Goal: Information Seeking & Learning: Find specific fact

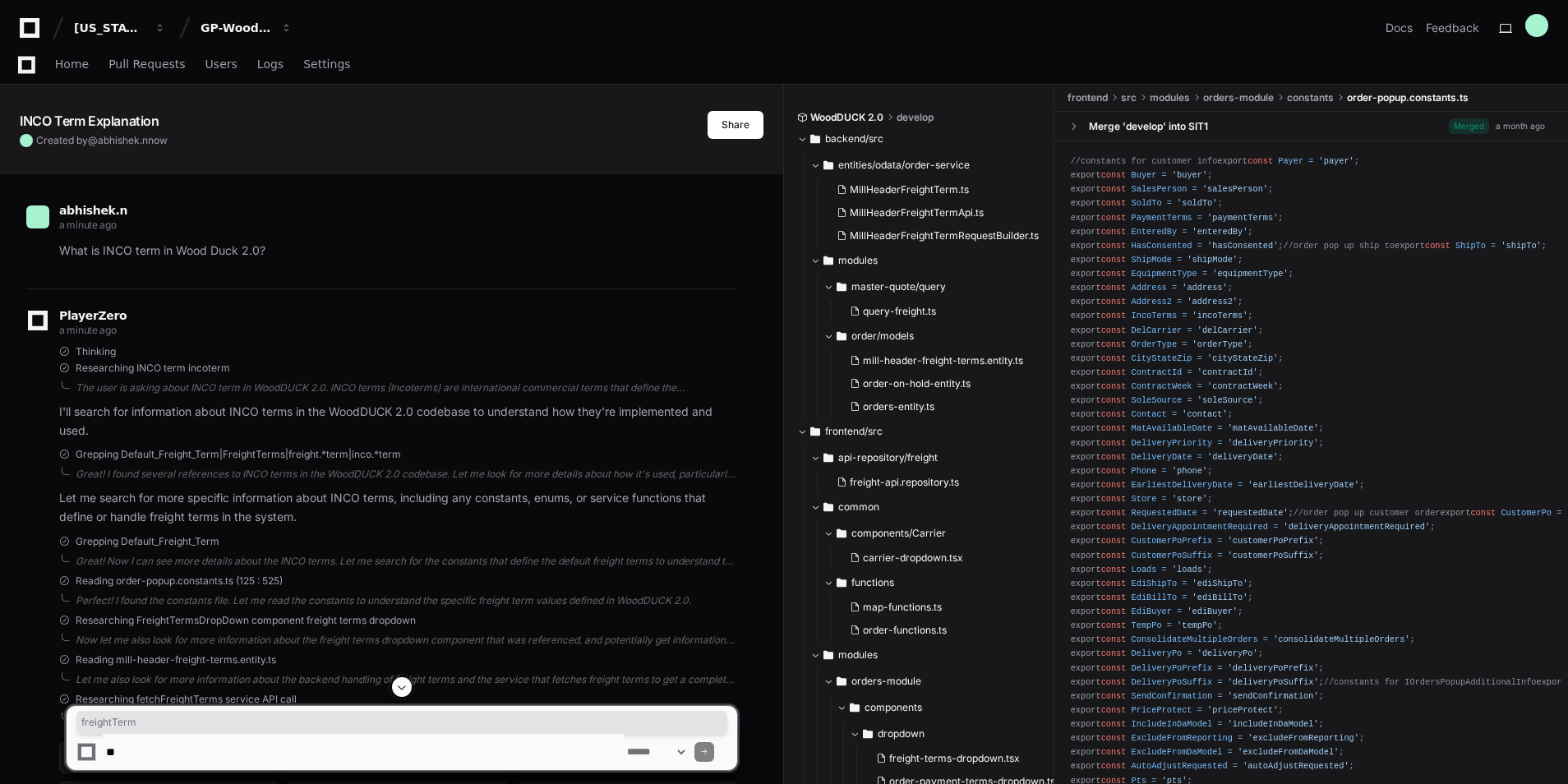
scroll to position [878, 0]
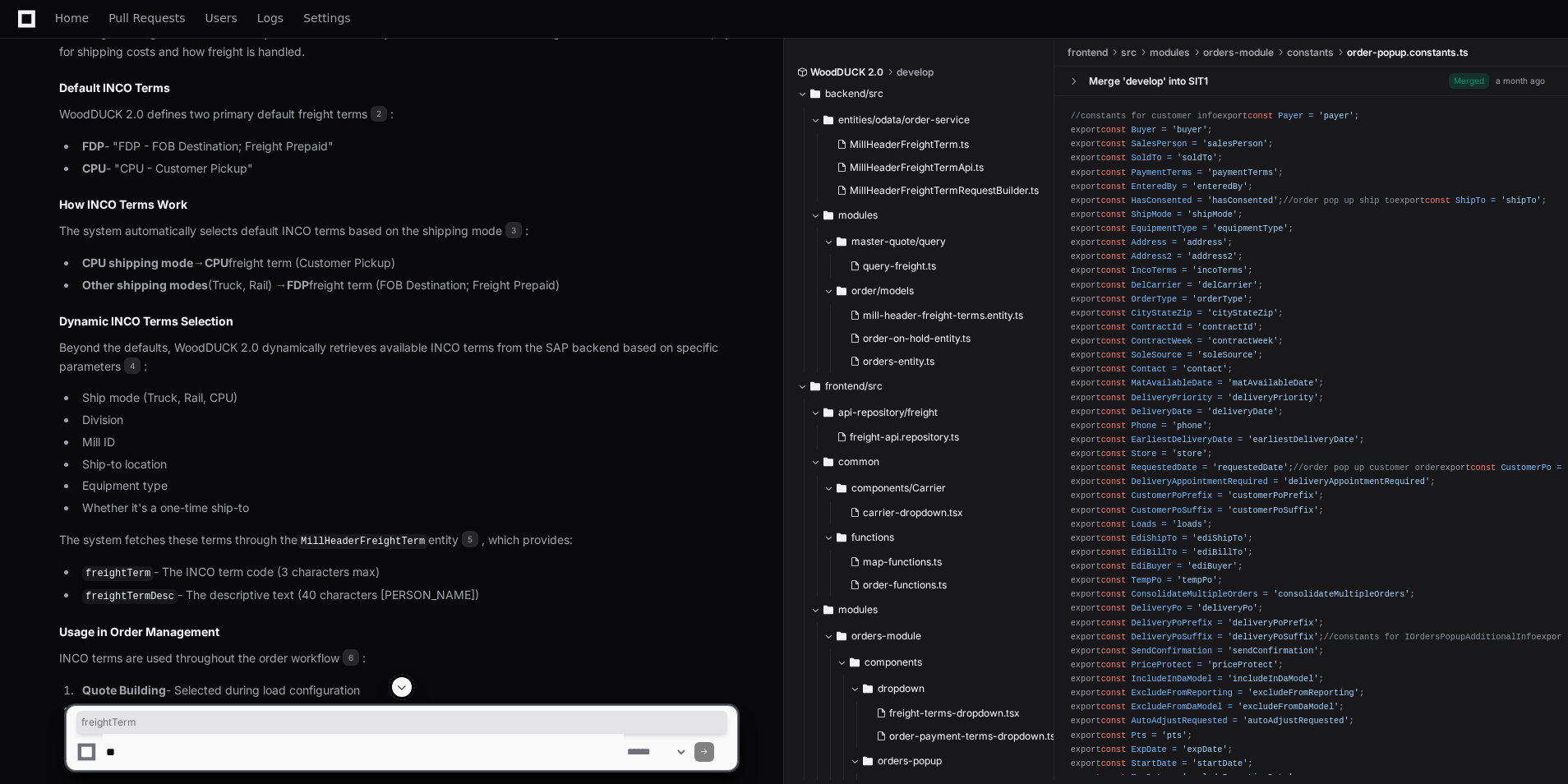
click at [196, 747] on textarea at bounding box center [364, 752] width 521 height 36
type textarea "**********"
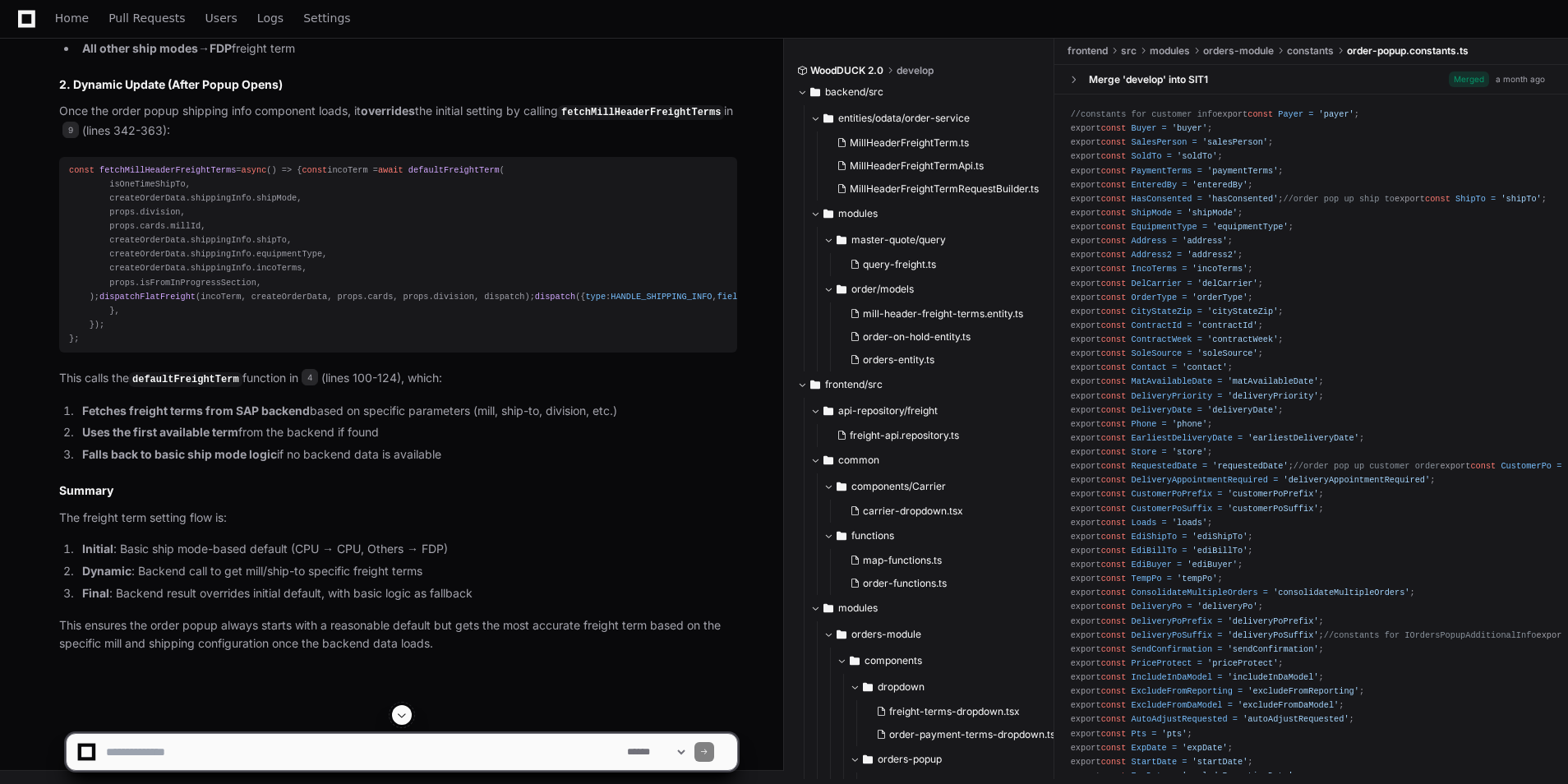
scroll to position [2768, 0]
click at [174, 755] on textarea at bounding box center [364, 752] width 521 height 36
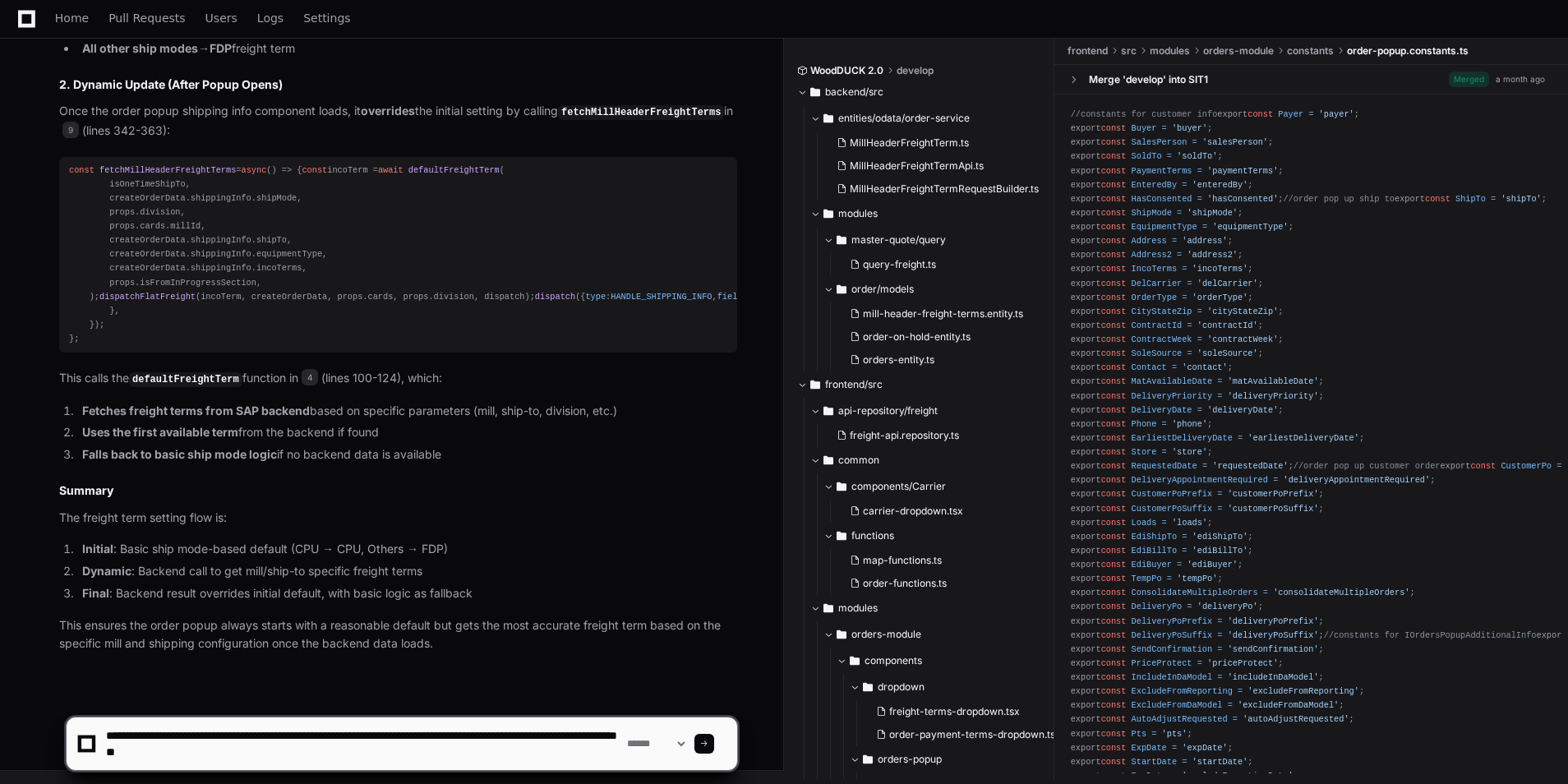
click at [204, 754] on textarea at bounding box center [364, 743] width 521 height 53
click at [428, 750] on textarea at bounding box center [364, 743] width 521 height 53
type textarea "**********"
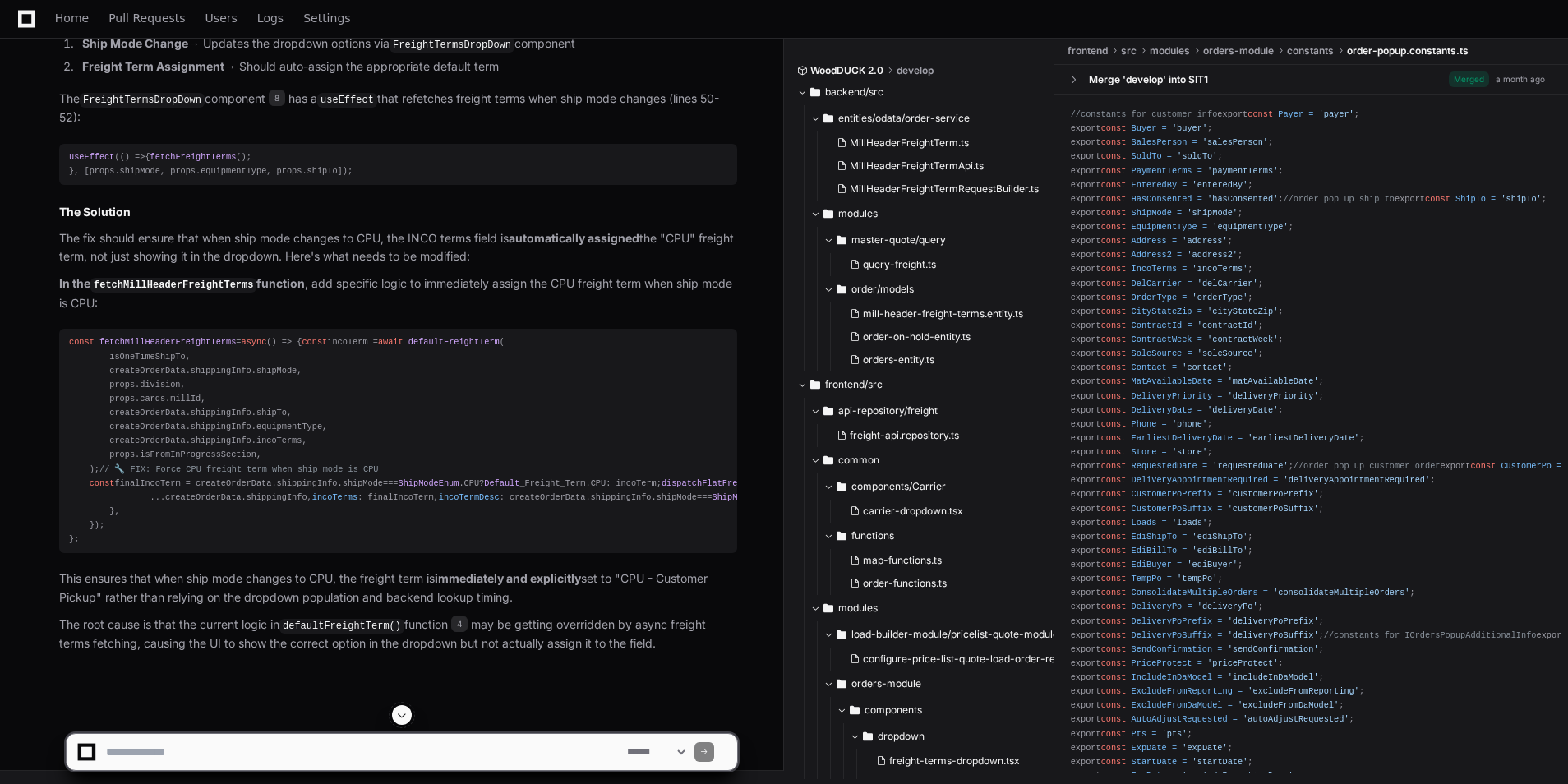
scroll to position [4494, 0]
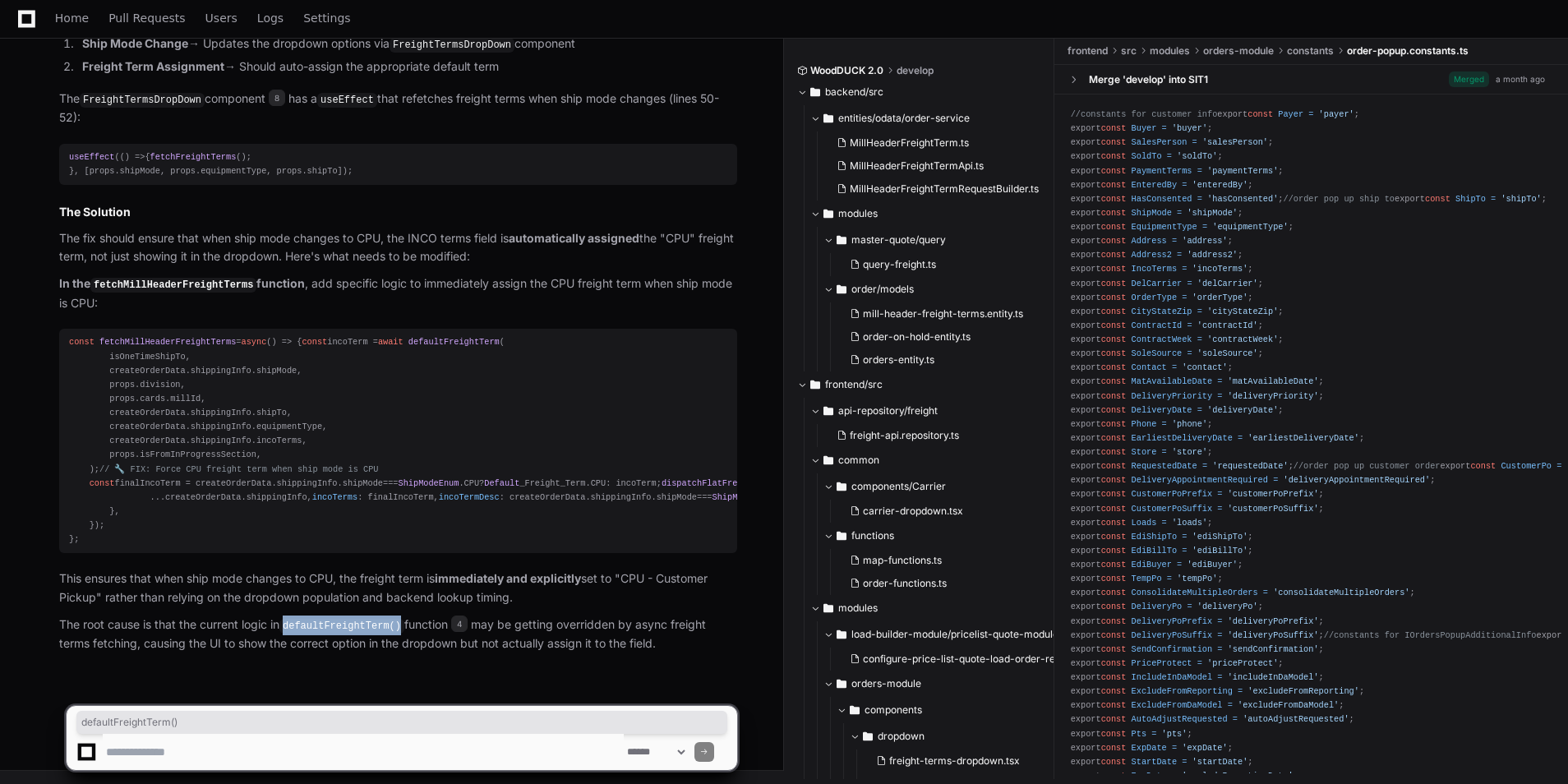
drag, startPoint x: 290, startPoint y: 626, endPoint x: 395, endPoint y: 628, distance: 105.0
click at [395, 628] on code "defaultFreightTerm()" at bounding box center [342, 625] width 125 height 15
copy code "defaultFreightTerm()"
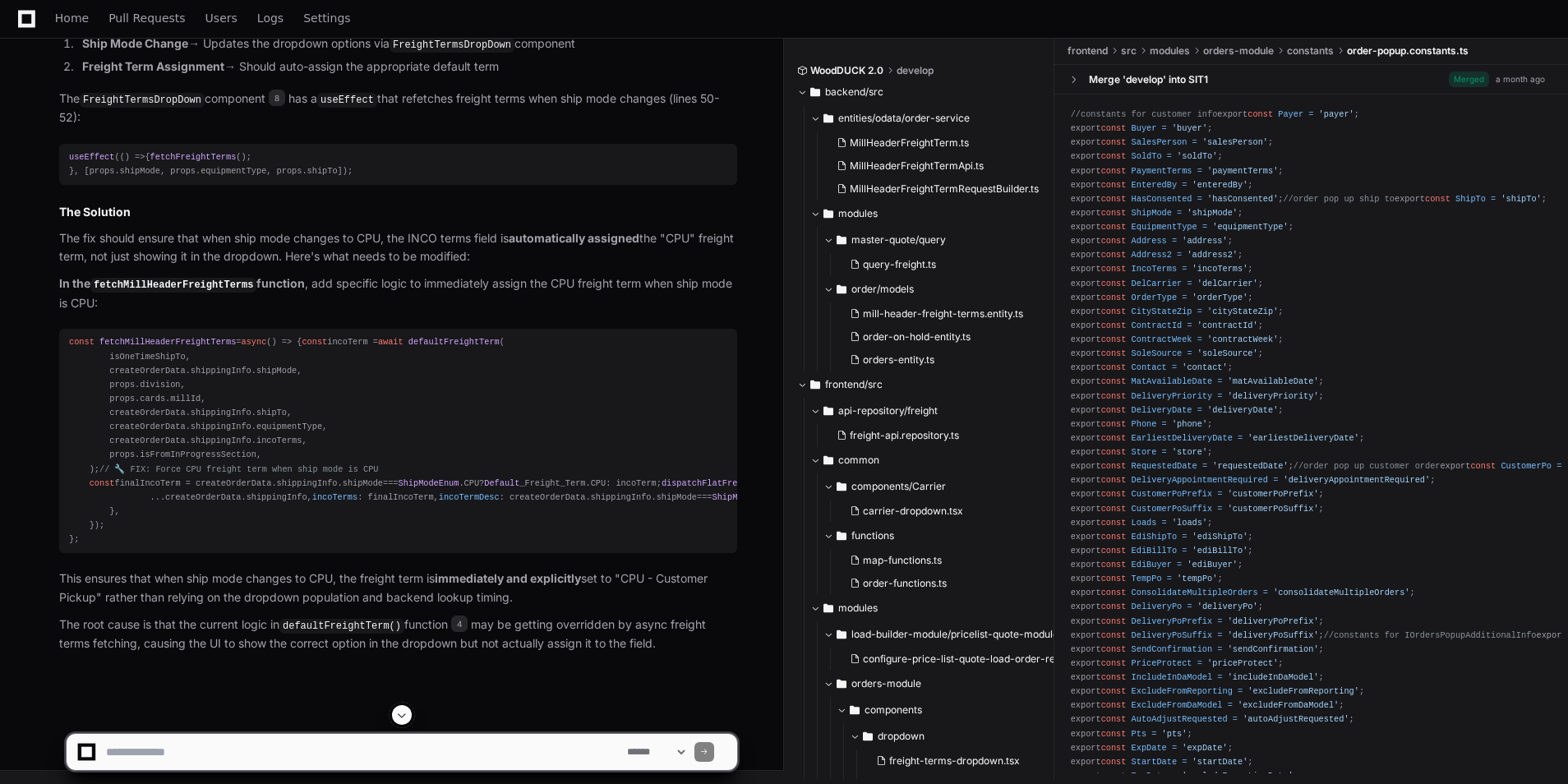
click at [159, 278] on code "fetchMillHeaderFreightTerms" at bounding box center [173, 285] width 166 height 15
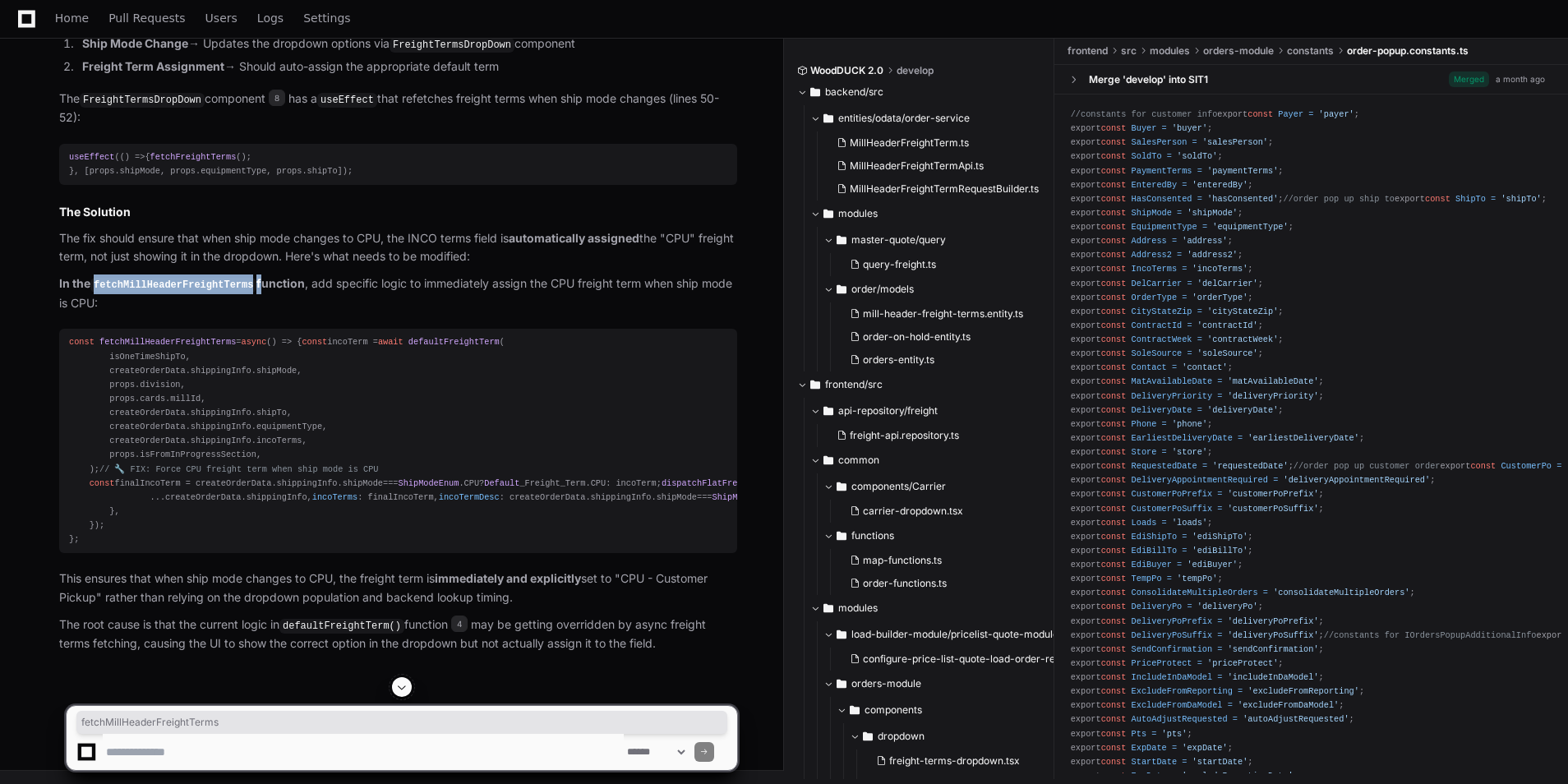
click at [159, 278] on code "fetchMillHeaderFreightTerms" at bounding box center [173, 285] width 166 height 15
copy strong "fetchMillHeaderFreightTerms"
